Goal: Transaction & Acquisition: Download file/media

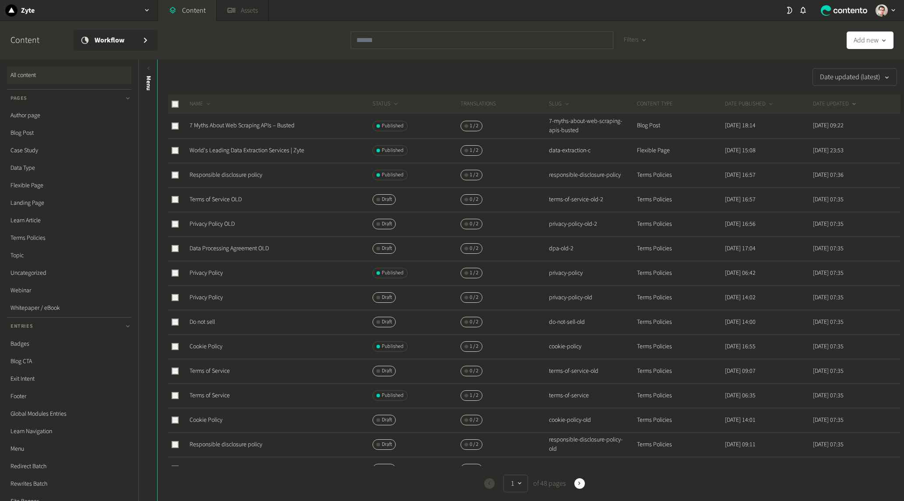
click at [249, 12] on link "Assets" at bounding box center [243, 10] width 52 height 21
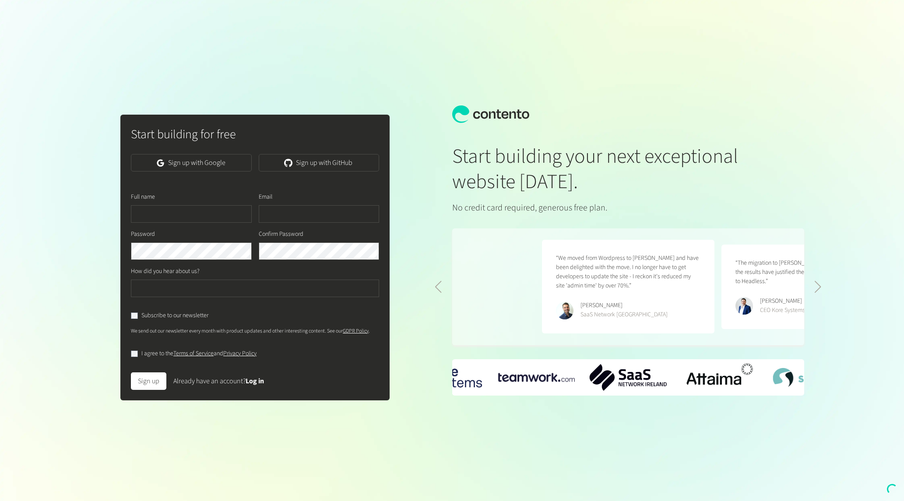
scroll to position [0, 358]
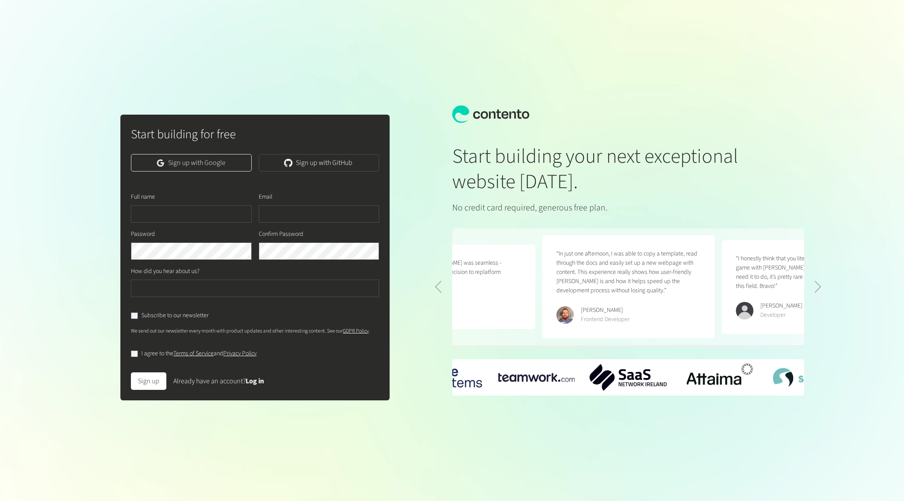
click at [224, 154] on link "Sign up with Google" at bounding box center [191, 163] width 120 height 18
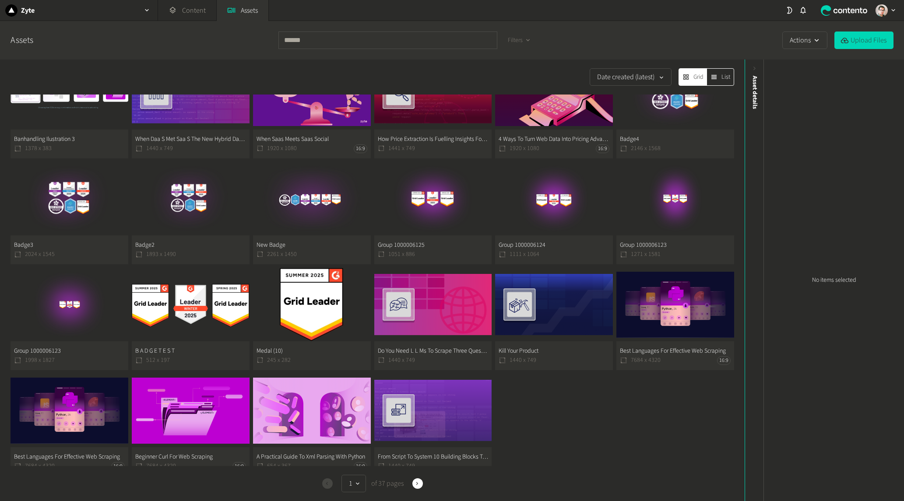
scroll to position [346, 0]
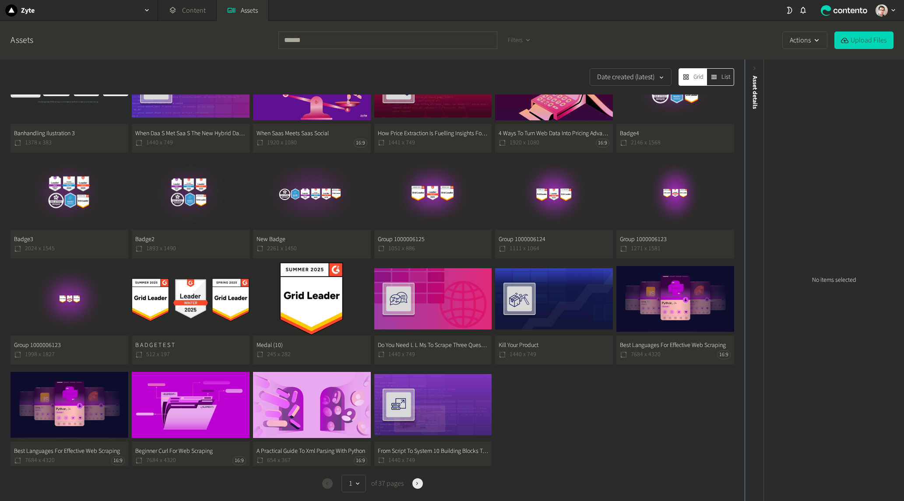
click at [412, 488] on button "Next" at bounding box center [417, 483] width 11 height 11
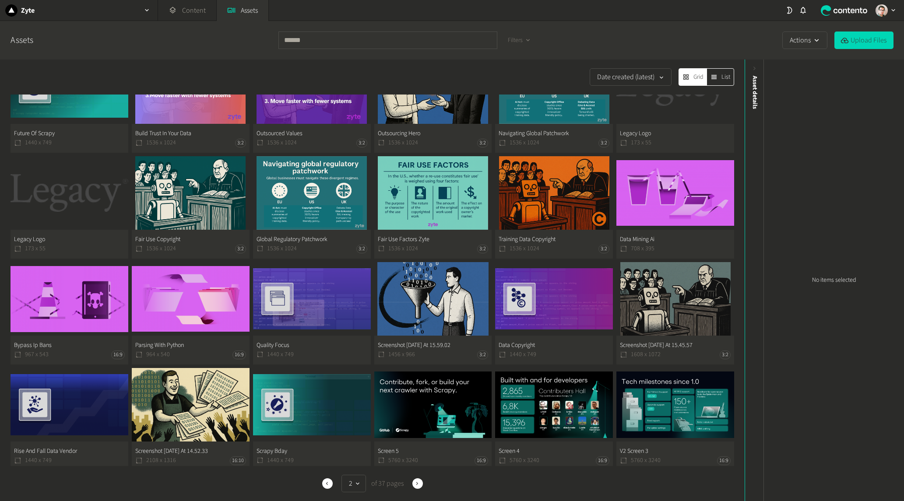
scroll to position [46, 0]
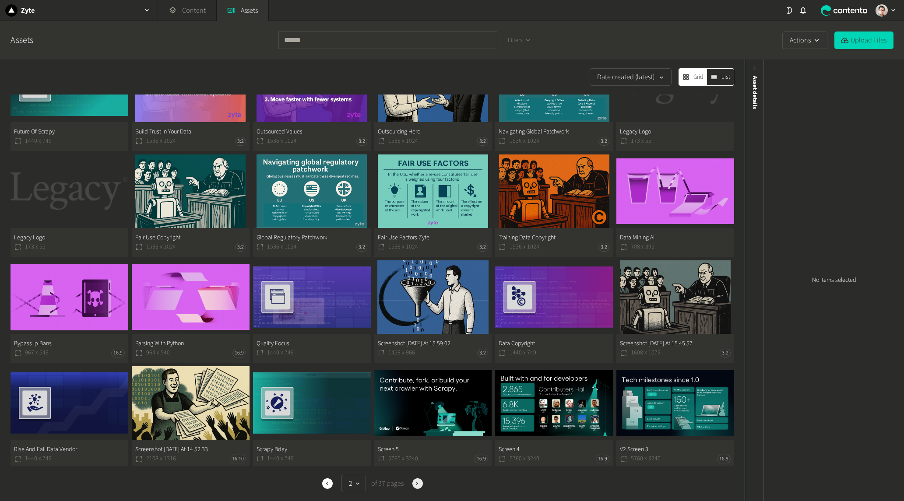
click at [416, 482] on icon "button" at bounding box center [417, 483] width 6 height 6
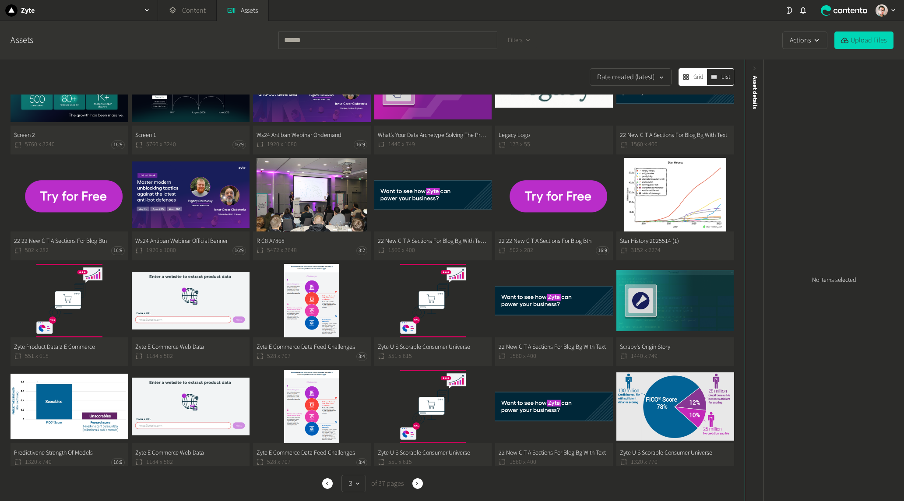
scroll to position [46, 0]
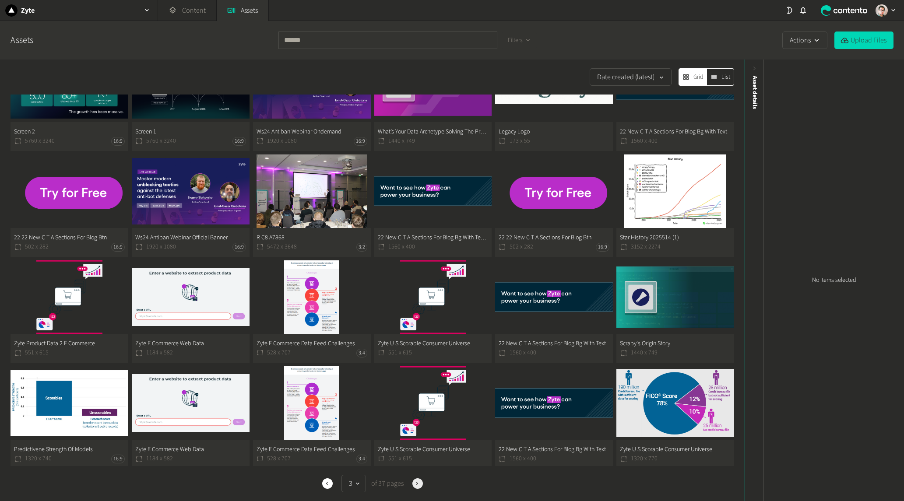
click at [416, 485] on icon "button" at bounding box center [417, 483] width 6 height 6
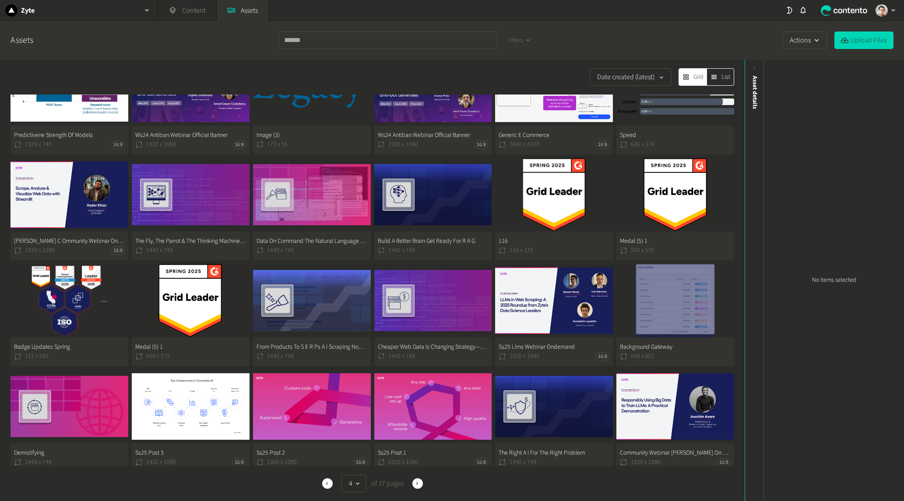
scroll to position [46, 0]
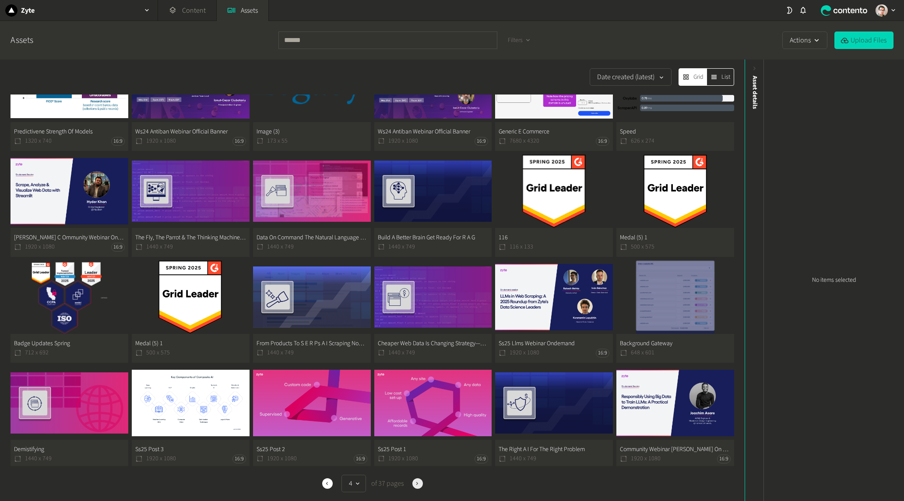
click at [416, 483] on icon "button" at bounding box center [417, 483] width 6 height 6
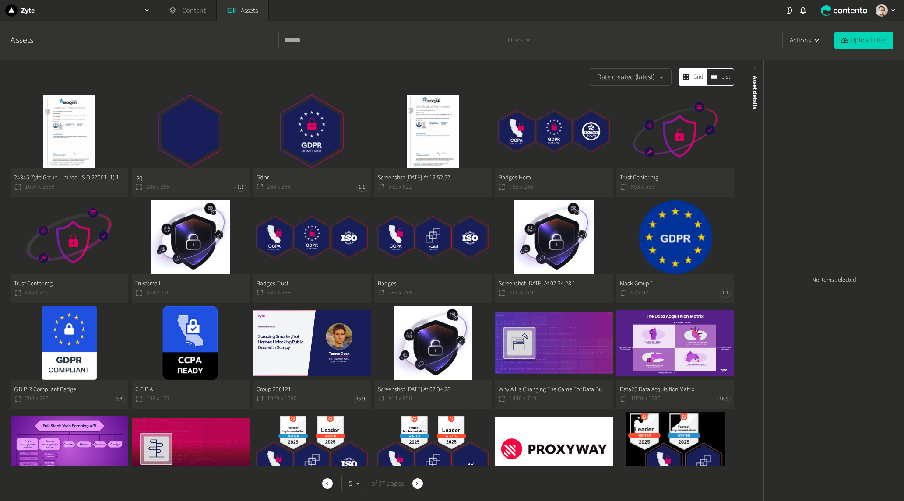
click at [313, 244] on button "Badges Trust 782 x 288" at bounding box center [312, 251] width 118 height 102
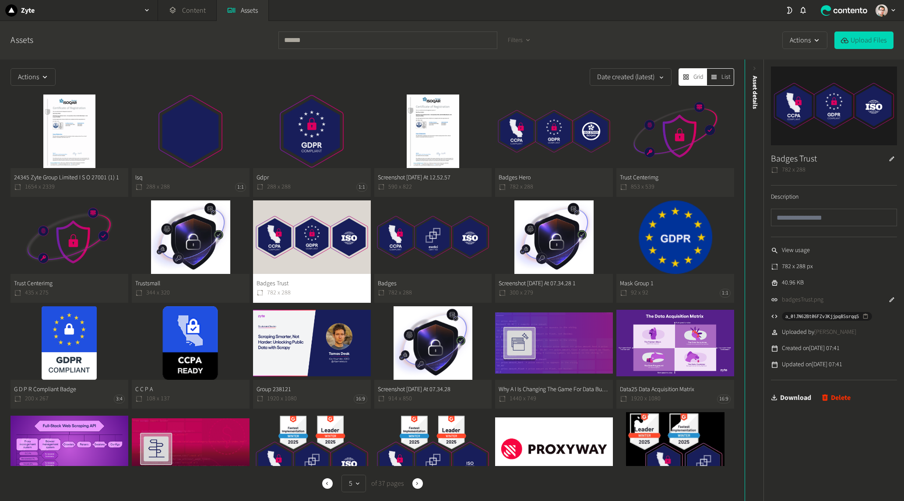
click at [805, 397] on link "Download" at bounding box center [791, 398] width 40 height 18
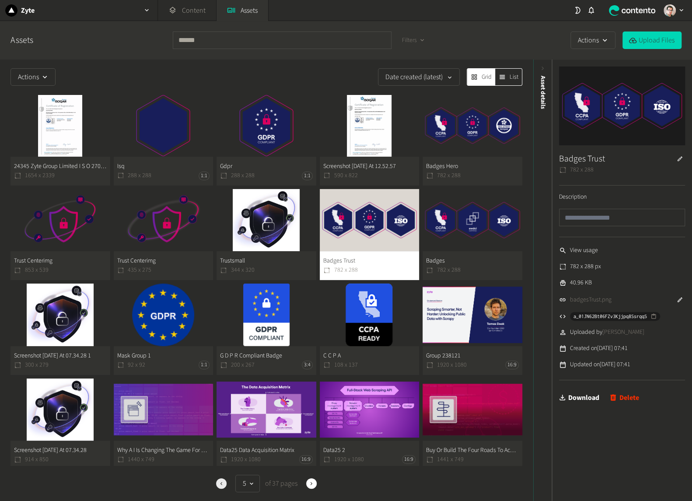
click at [222, 480] on button "Previous" at bounding box center [221, 483] width 11 height 11
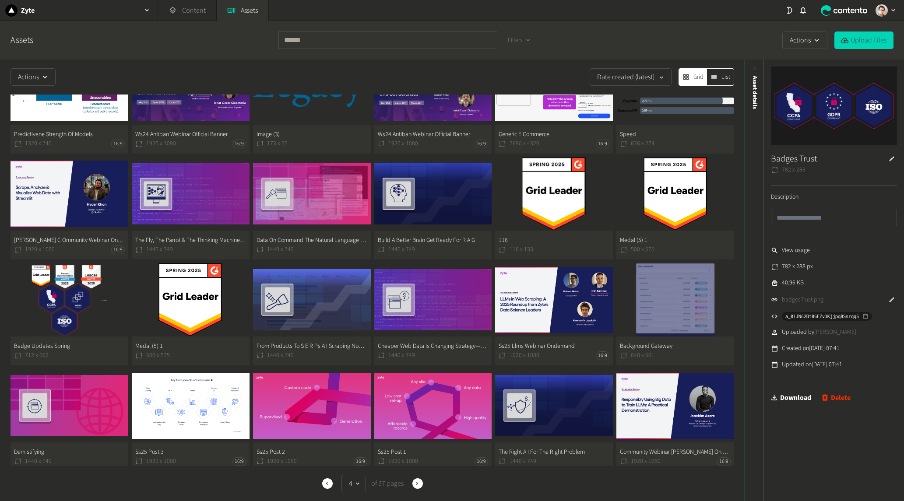
scroll to position [46, 0]
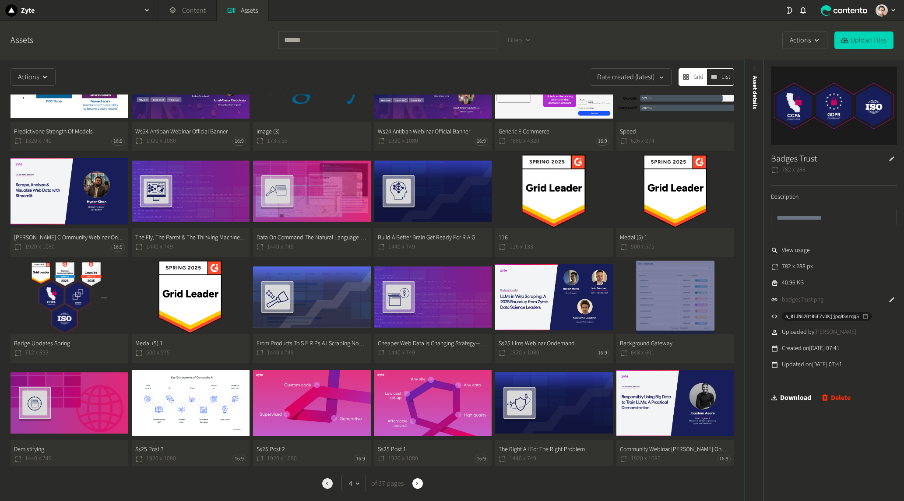
click at [324, 482] on icon "button" at bounding box center [327, 483] width 6 height 6
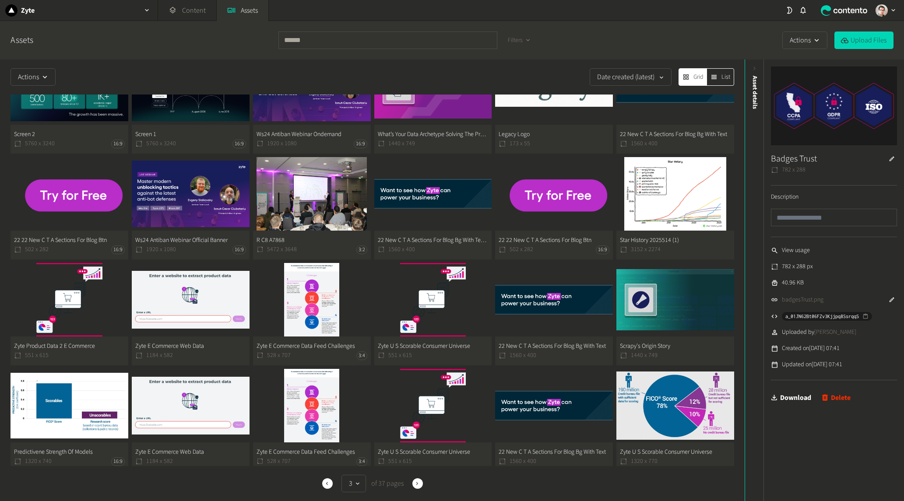
scroll to position [46, 0]
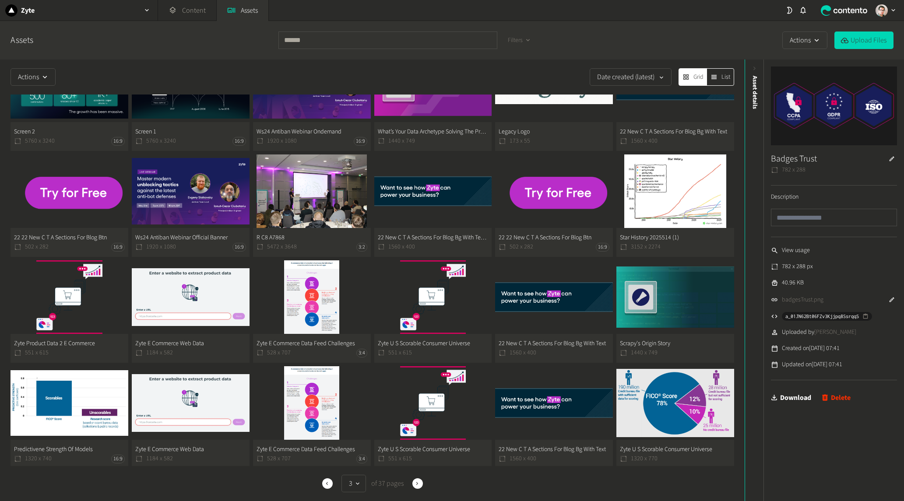
click at [321, 477] on div "Previous 3 of 37 pages Next" at bounding box center [372, 484] width 723 height 18
click at [324, 481] on icon "button" at bounding box center [327, 483] width 6 height 6
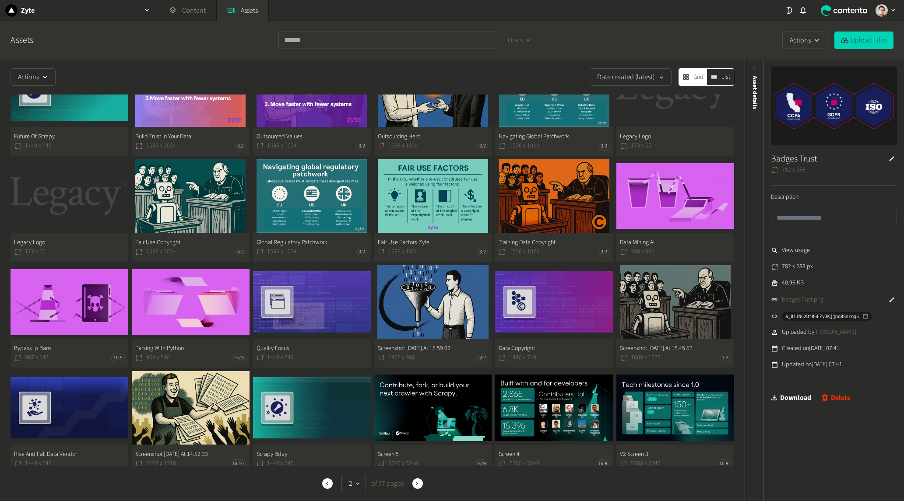
scroll to position [46, 0]
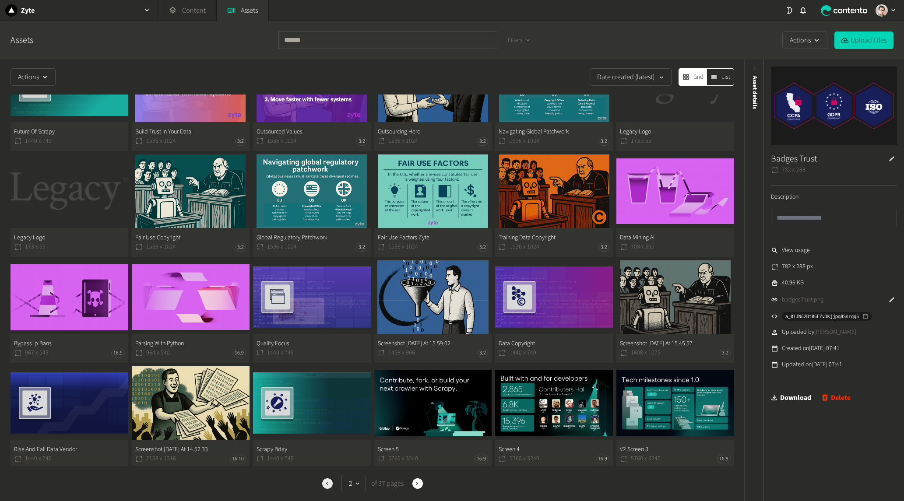
click at [324, 481] on icon "button" at bounding box center [327, 483] width 6 height 6
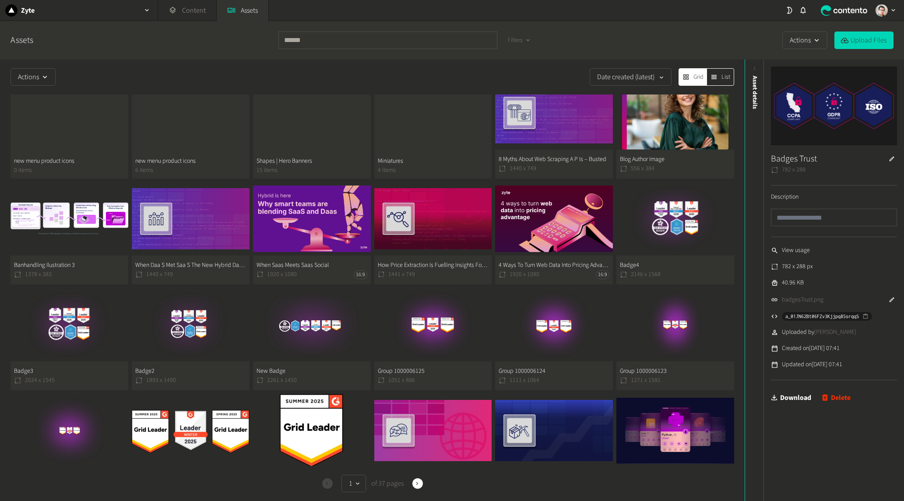
scroll to position [273, 0]
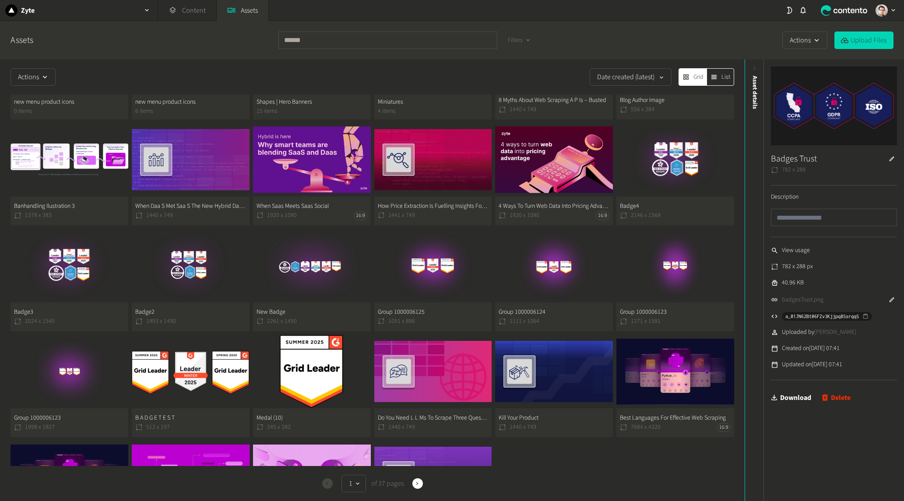
click at [195, 379] on button "B A D G E T E S T 512 x 197" at bounding box center [191, 386] width 118 height 102
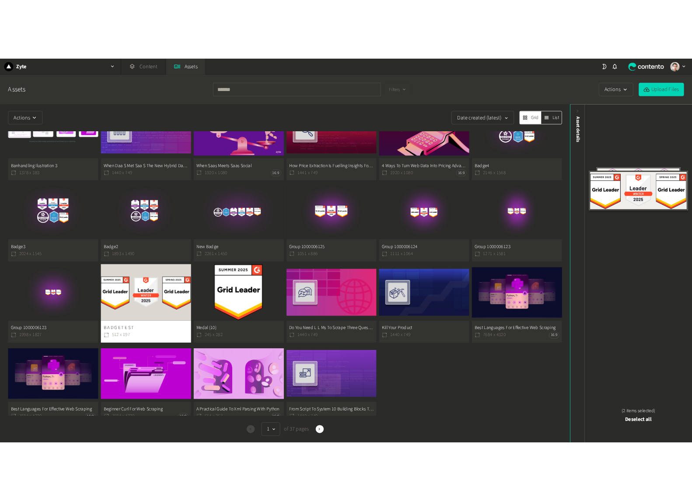
scroll to position [346, 0]
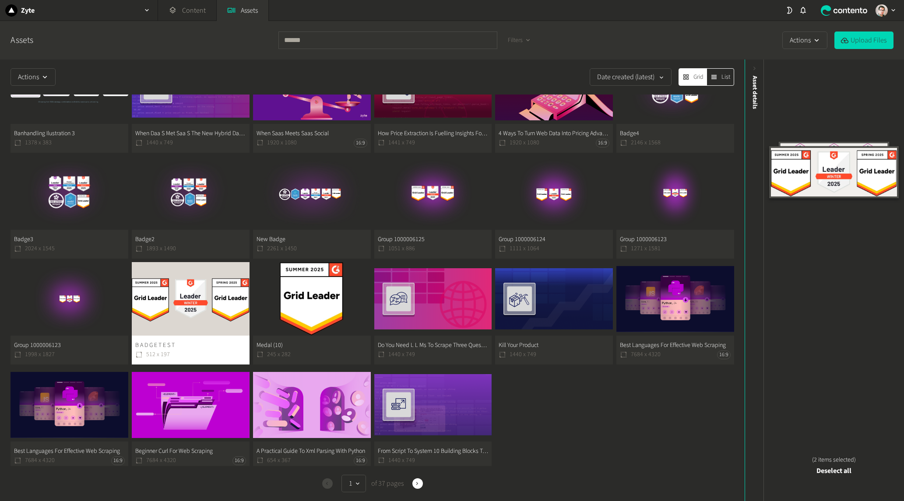
click at [159, 288] on button "B A D G E T E S T 512 x 197" at bounding box center [191, 313] width 118 height 102
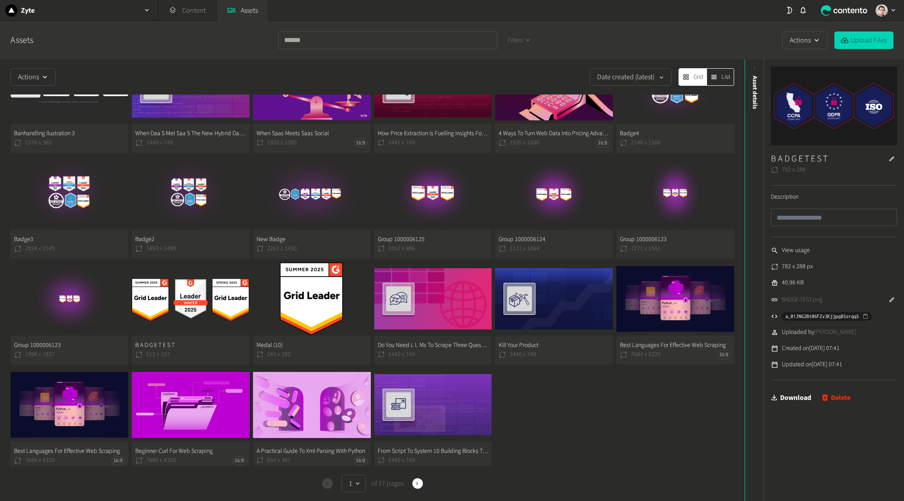
click at [873, 95] on img at bounding box center [834, 106] width 126 height 79
click at [158, 304] on button "B A D G E T E S T 512 x 197" at bounding box center [191, 313] width 118 height 102
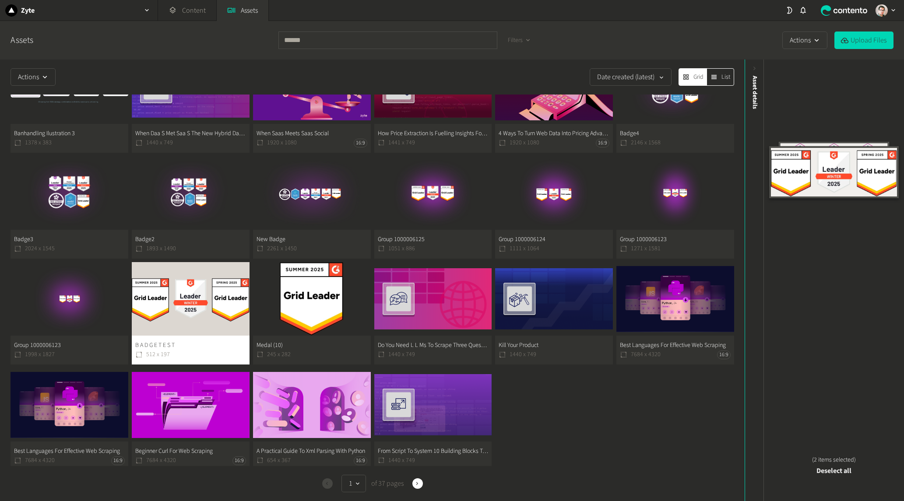
click at [831, 475] on button "Deselect all" at bounding box center [833, 471] width 35 height 12
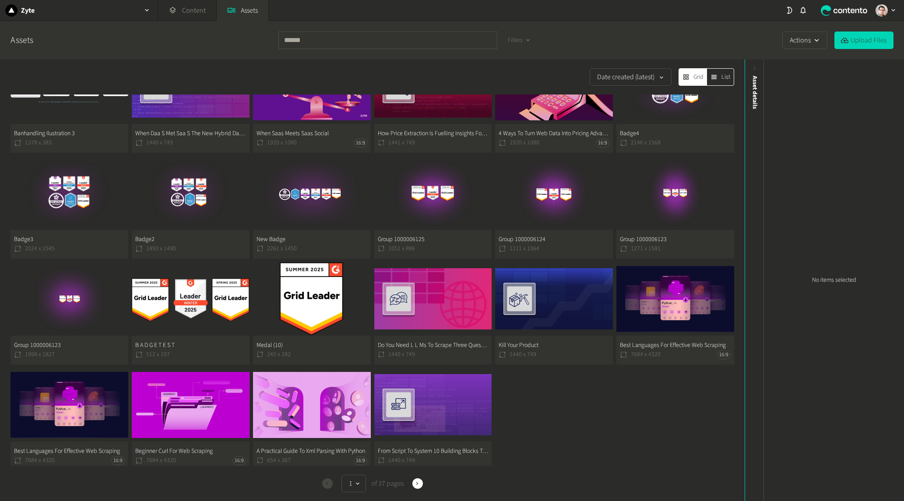
click at [206, 305] on button "B A D G E T E S T 512 x 197" at bounding box center [191, 313] width 118 height 102
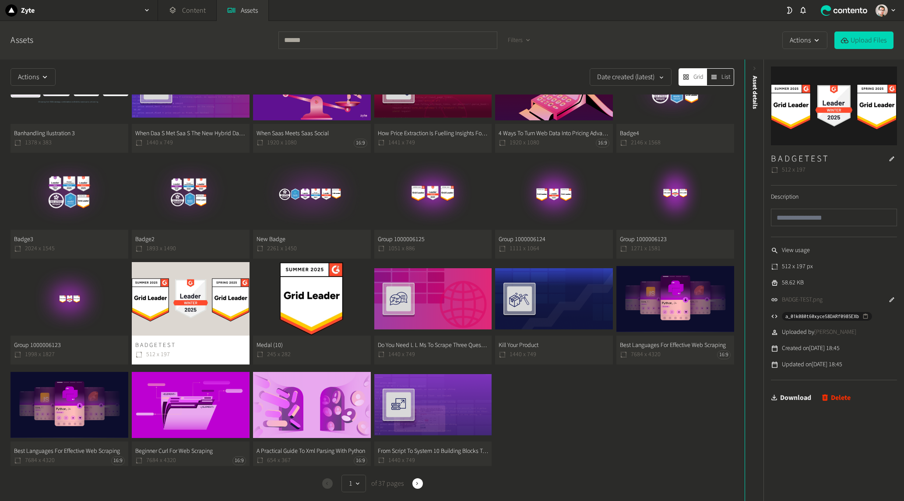
click at [799, 396] on link "Download" at bounding box center [791, 398] width 40 height 18
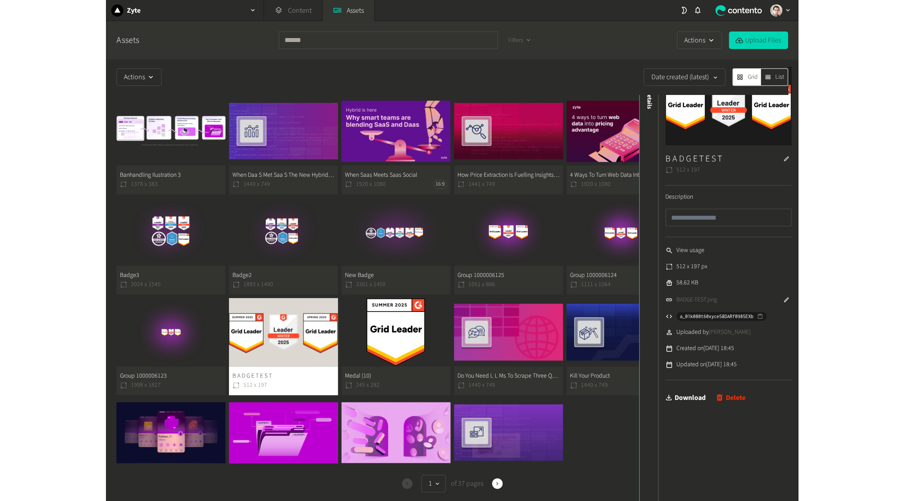
scroll to position [207, 0]
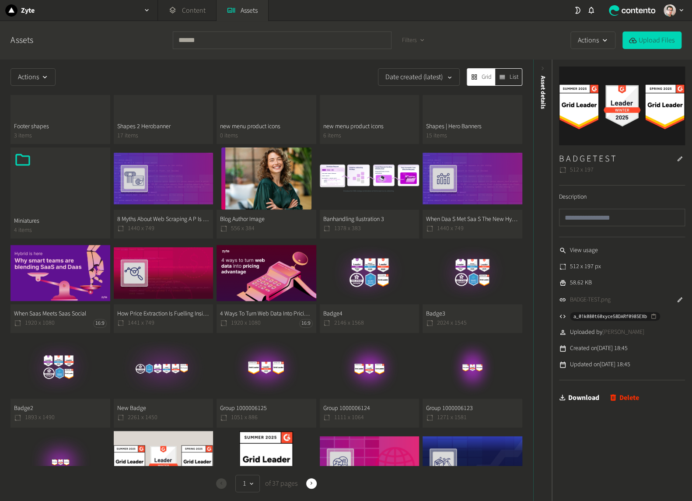
click at [259, 363] on button "Group 1000006125 1051 x 886" at bounding box center [267, 381] width 100 height 91
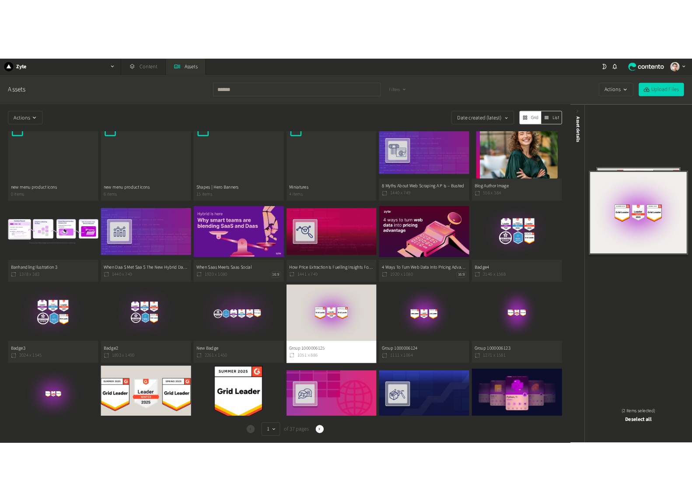
scroll to position [206, 0]
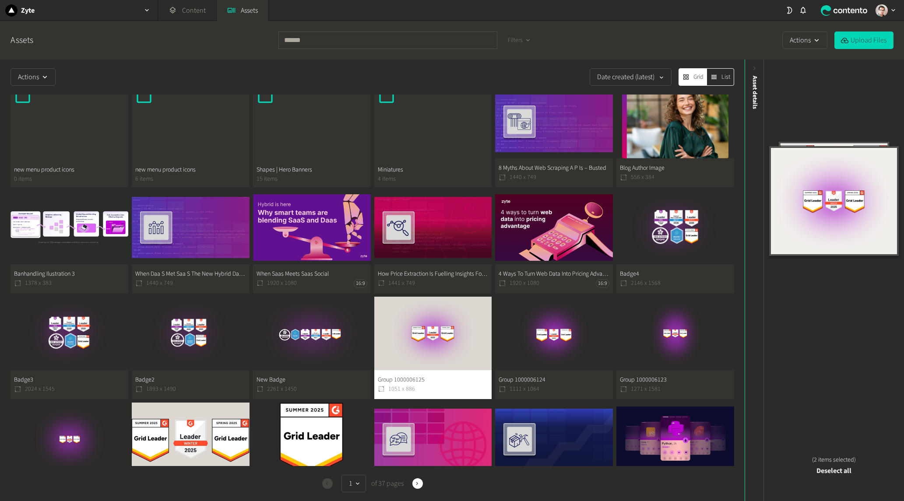
click at [824, 470] on button "Deselect all" at bounding box center [833, 471] width 35 height 12
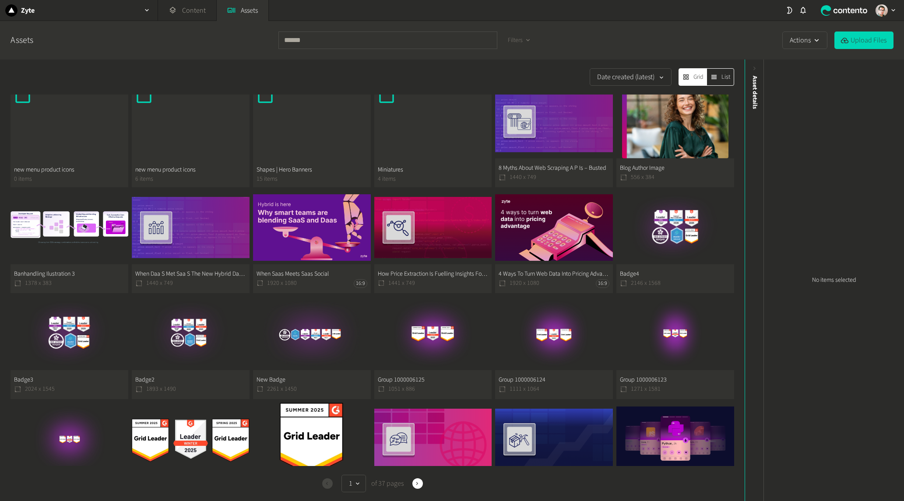
click at [449, 342] on button "Group 1000006125 1051 x 886" at bounding box center [433, 348] width 118 height 102
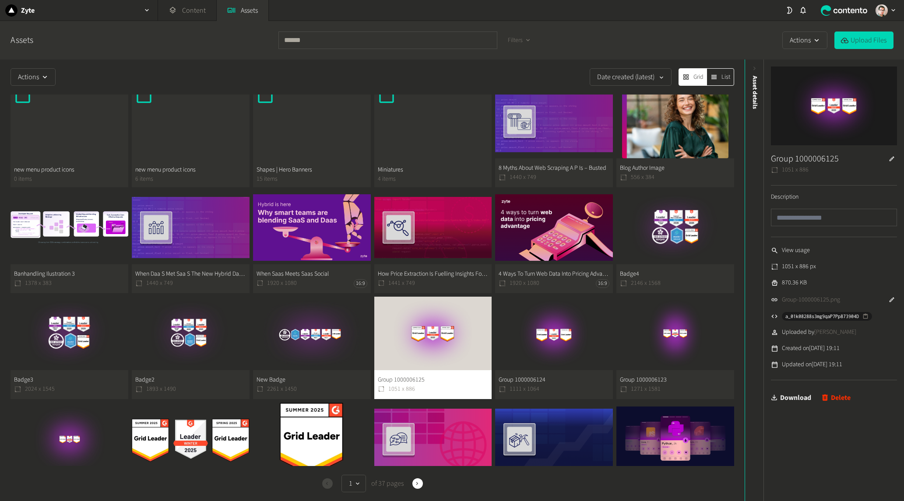
click at [796, 399] on link "Download" at bounding box center [791, 398] width 40 height 18
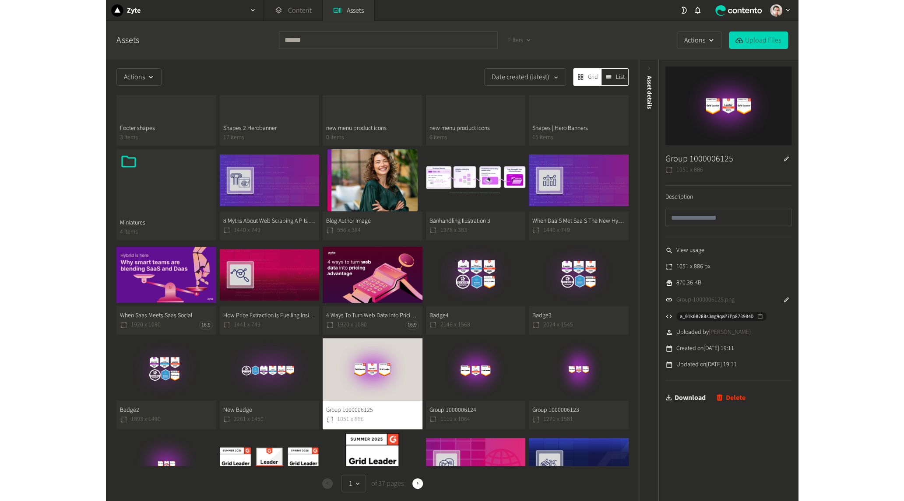
scroll to position [195, 0]
